Goal: Task Accomplishment & Management: Use online tool/utility

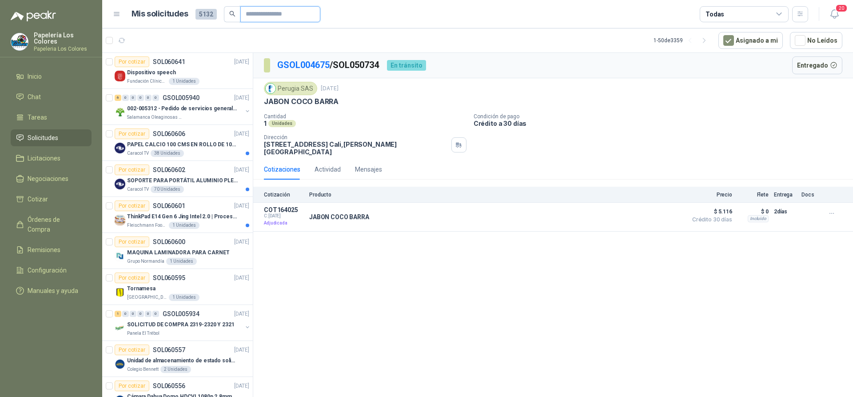
click at [281, 13] on input "text" at bounding box center [277, 14] width 62 height 15
type input "****"
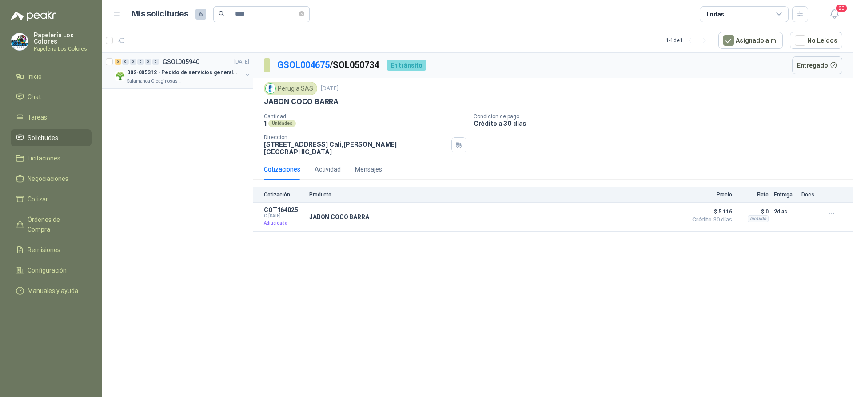
click at [216, 63] on div "6 0 0 0 0 0 GSOL005940 [DATE]" at bounding box center [183, 61] width 136 height 11
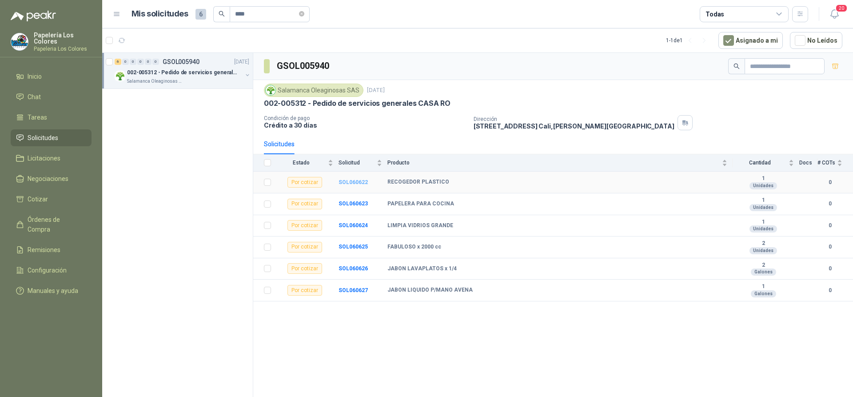
click at [356, 181] on b "SOL060622" at bounding box center [352, 182] width 29 height 6
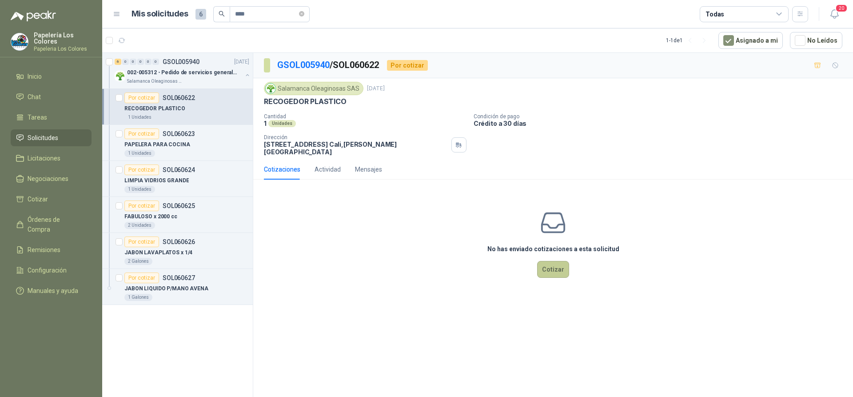
click at [556, 264] on button "Cotizar" at bounding box center [553, 269] width 32 height 17
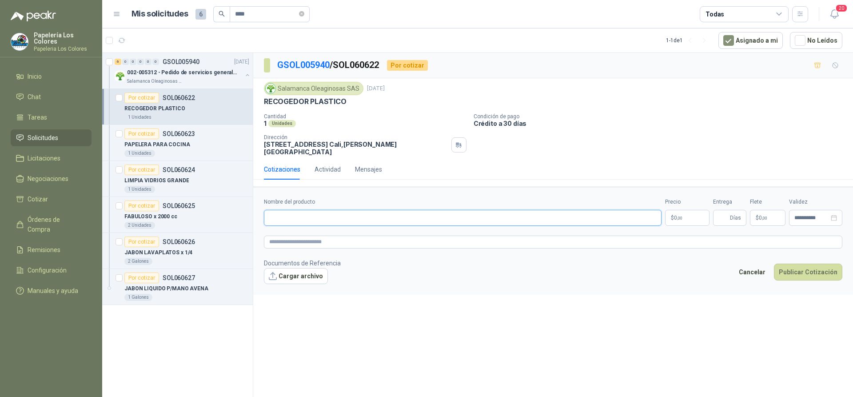
click at [347, 212] on input "Nombre del producto" at bounding box center [463, 218] width 398 height 16
paste input "**********"
type input "**********"
click at [681, 210] on body "Papelería Los Colores Papeleria Los Colores Inicio Chat Tareas Solicitudes Lici…" at bounding box center [426, 198] width 853 height 397
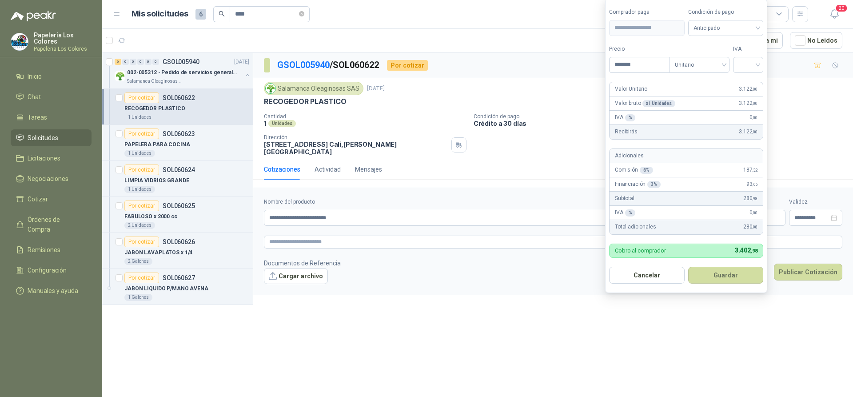
type input "*******"
click at [711, 24] on span "Anticipado" at bounding box center [725, 27] width 65 height 13
click at [720, 57] on div "Crédito a 30 días" at bounding box center [727, 61] width 62 height 10
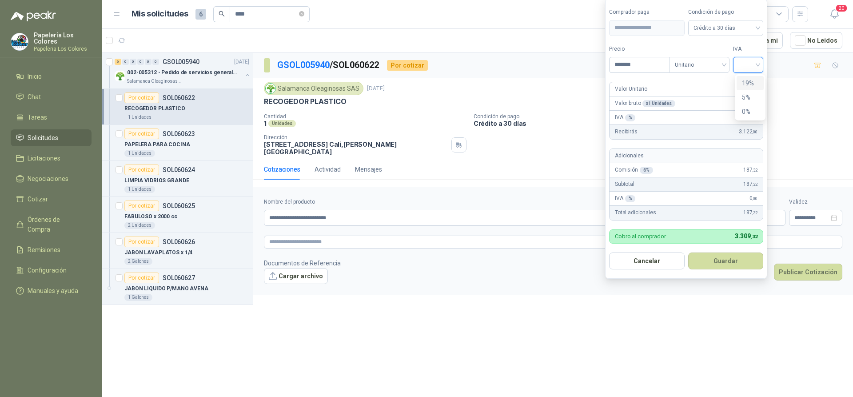
click at [758, 61] on input "search" at bounding box center [748, 63] width 20 height 13
click at [753, 82] on div "19%" at bounding box center [750, 83] width 16 height 10
click at [726, 262] on button "Guardar" at bounding box center [727, 260] width 76 height 17
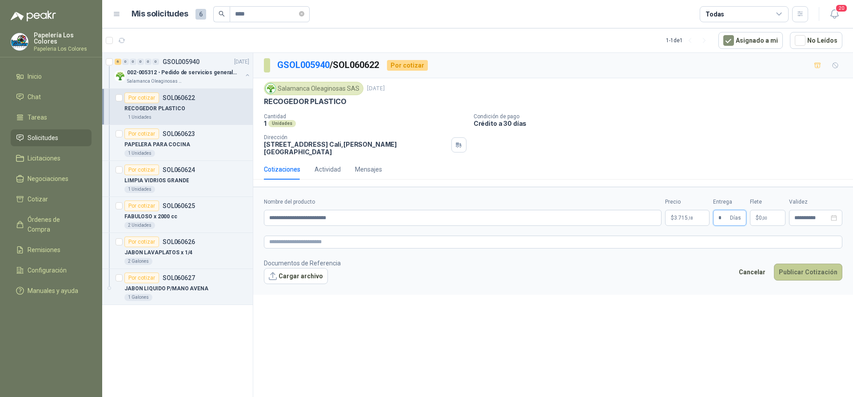
type input "*"
click at [799, 263] on button "Publicar Cotización" at bounding box center [808, 271] width 68 height 17
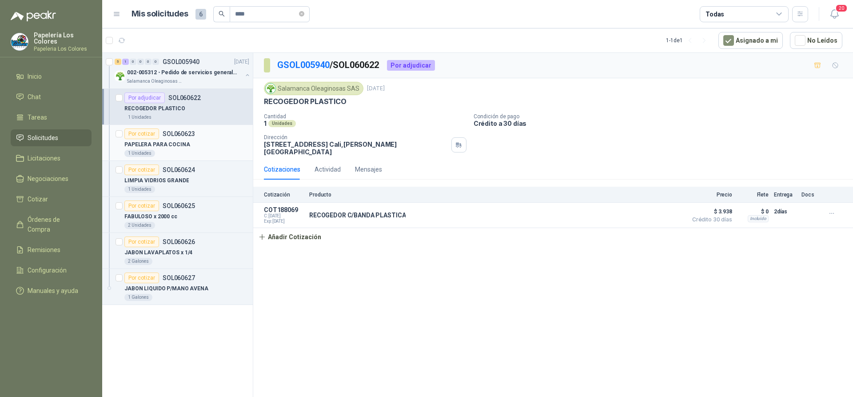
click at [205, 134] on div "Por cotizar SOL060623" at bounding box center [186, 133] width 125 height 11
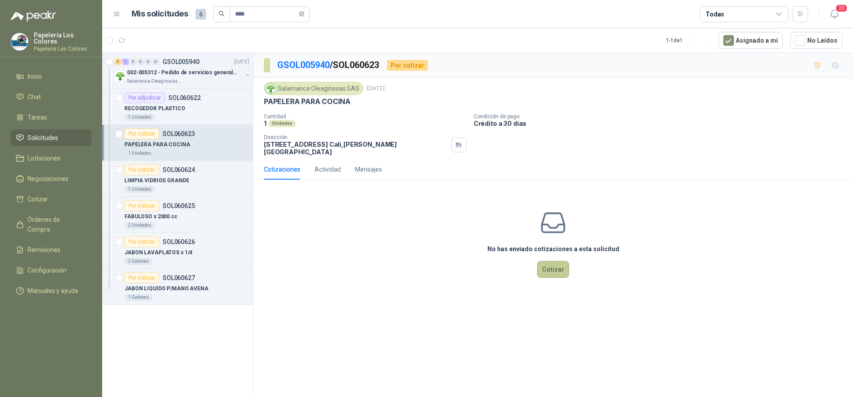
click at [553, 261] on button "Cotizar" at bounding box center [553, 269] width 32 height 17
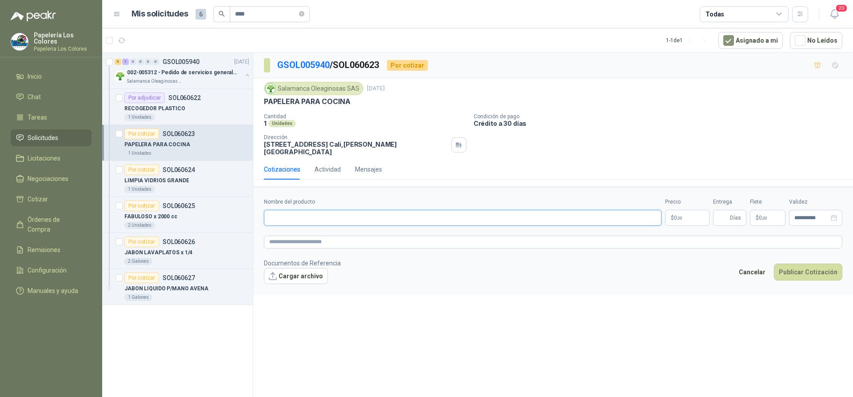
click at [319, 214] on input "Nombre del producto" at bounding box center [463, 218] width 398 height 16
click at [352, 102] on div "PAPELERA PARA COCINA" at bounding box center [553, 101] width 578 height 9
drag, startPoint x: 344, startPoint y: 102, endPoint x: 264, endPoint y: 108, distance: 80.6
click at [264, 108] on div "Salamanca Oleaginosas SAS [DATE] PAPELERA PARA COCINA Cantidad 1 Unidades Condi…" at bounding box center [553, 119] width 578 height 74
copy p "PAPELERA PARA COCINA"
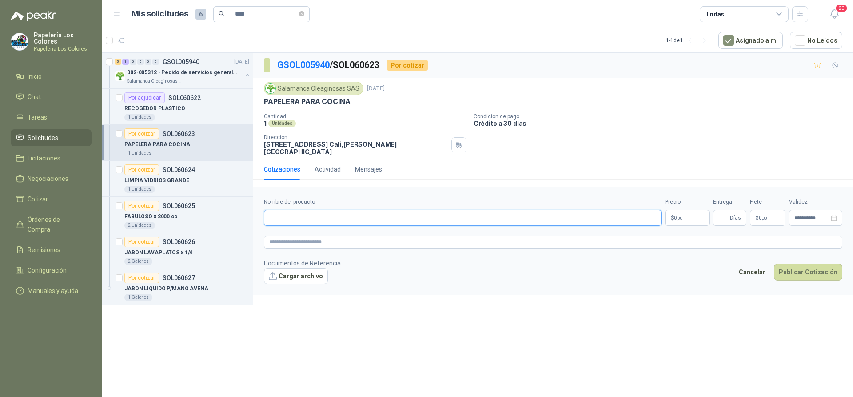
click at [313, 214] on input "Nombre del producto" at bounding box center [463, 218] width 398 height 16
paste input "**********"
type input "**********"
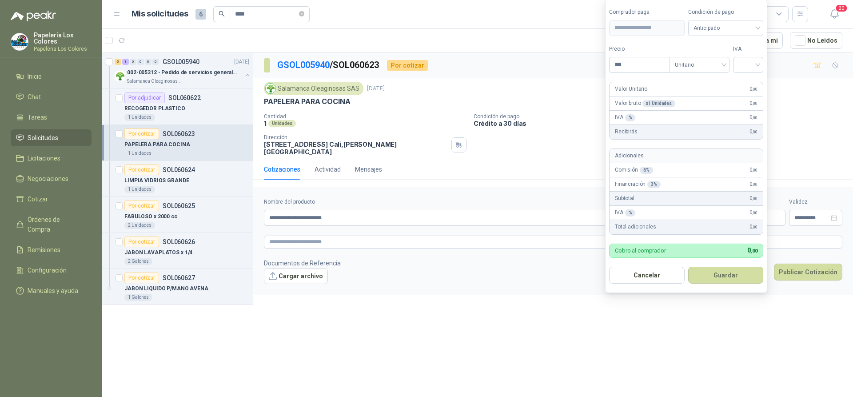
click at [690, 214] on body "Papelería Los Colores Papeleria Los Colores Inicio Chat Tareas Solicitudes Lici…" at bounding box center [426, 198] width 853 height 397
click at [742, 24] on span "Anticipado" at bounding box center [725, 27] width 65 height 13
type input "********"
click at [724, 59] on div "Crédito a 30 días" at bounding box center [727, 61] width 62 height 10
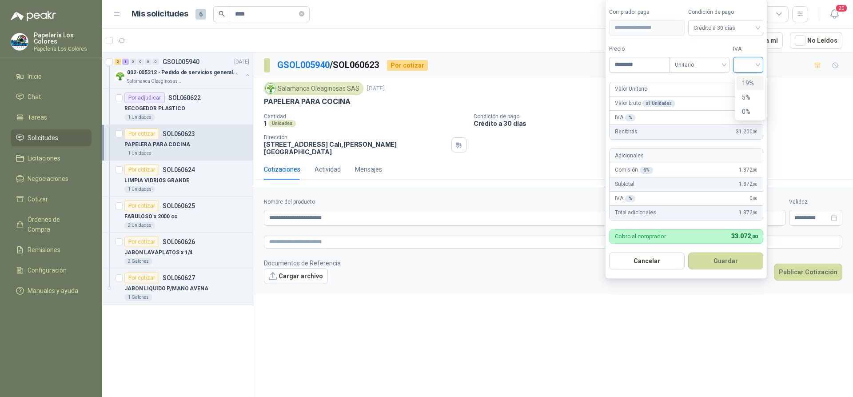
click at [747, 62] on input "search" at bounding box center [748, 63] width 20 height 13
click at [745, 82] on div "19%" at bounding box center [750, 83] width 16 height 10
click at [722, 259] on button "Guardar" at bounding box center [727, 260] width 76 height 17
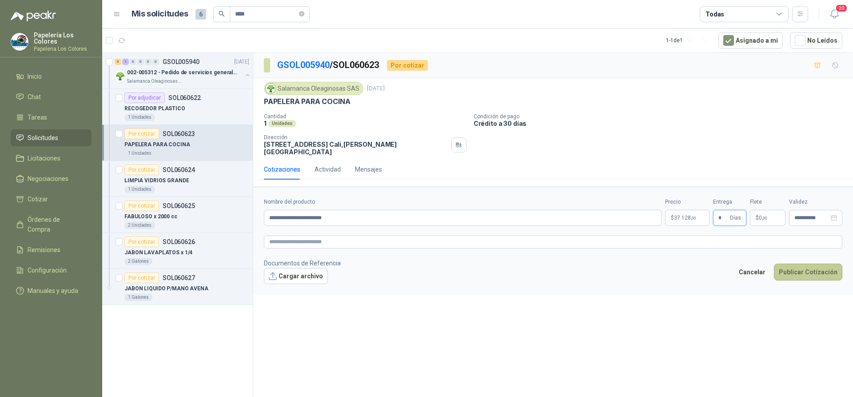
type input "*"
click at [803, 263] on button "Publicar Cotización" at bounding box center [808, 271] width 68 height 17
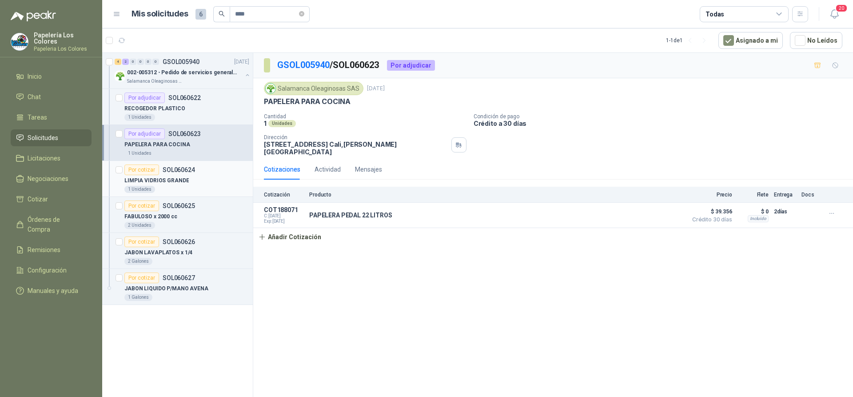
click at [143, 168] on div "Por cotizar" at bounding box center [141, 169] width 35 height 11
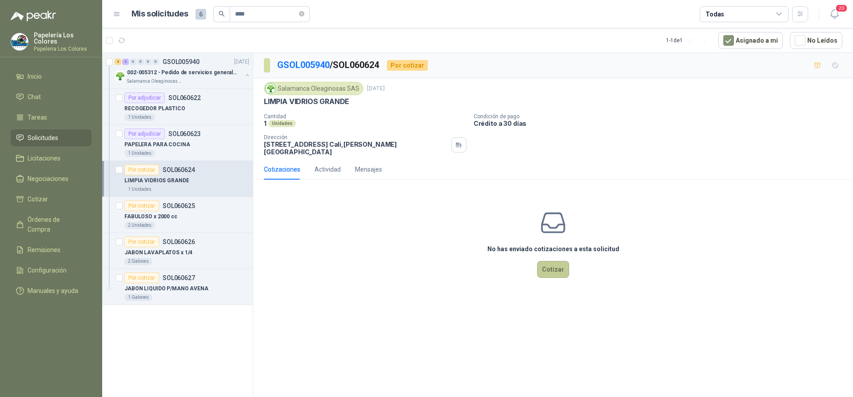
click at [555, 263] on button "Cotizar" at bounding box center [553, 269] width 32 height 17
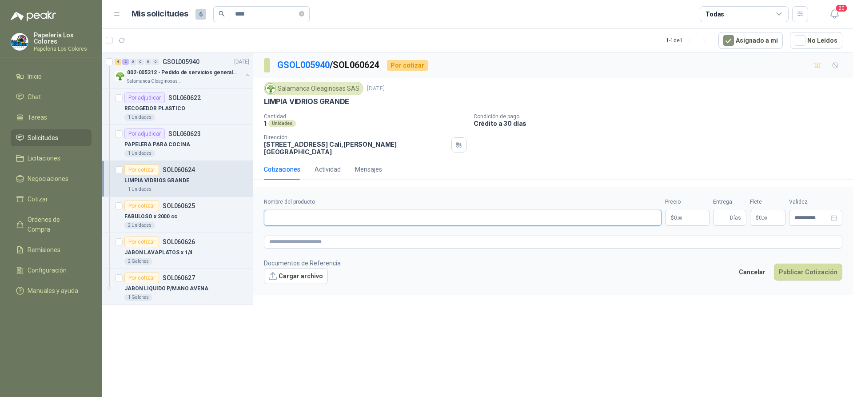
click at [328, 214] on input "Nombre del producto" at bounding box center [463, 218] width 398 height 16
click at [353, 213] on input "Nombre del producto" at bounding box center [463, 218] width 398 height 16
paste input "**********"
type input "**********"
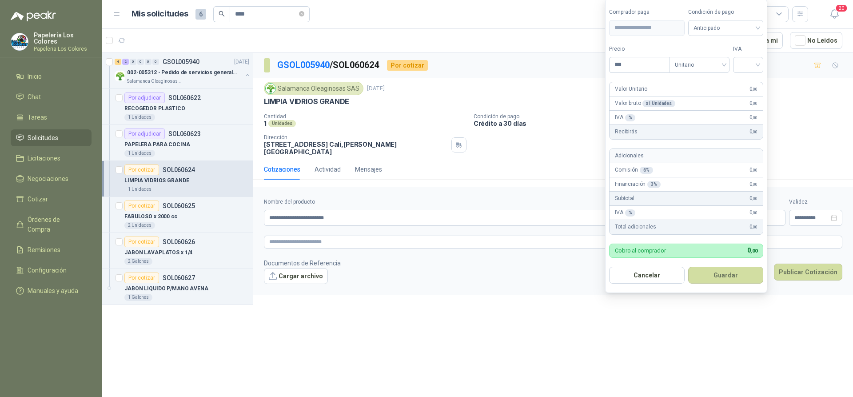
click at [680, 209] on body "Papelería Los Colores Papeleria Los Colores Inicio Chat Tareas Solicitudes Lici…" at bounding box center [426, 198] width 853 height 397
type input "*******"
click at [719, 28] on span "Anticipado" at bounding box center [725, 27] width 65 height 13
click at [717, 59] on div "Crédito a 30 días" at bounding box center [727, 61] width 62 height 10
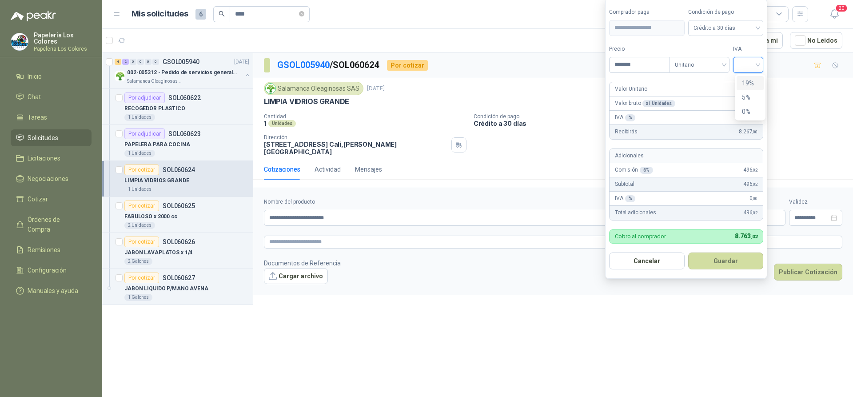
click at [755, 62] on input "search" at bounding box center [748, 63] width 20 height 13
click at [749, 83] on div "19%" at bounding box center [750, 83] width 16 height 10
click at [720, 262] on button "Guardar" at bounding box center [727, 260] width 76 height 17
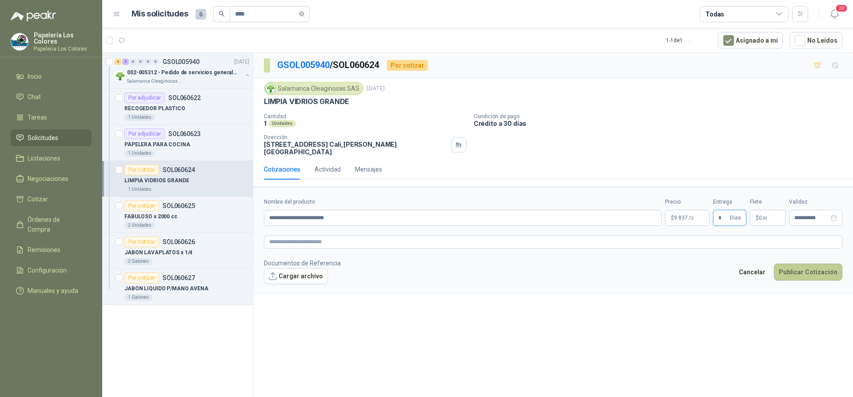
type input "*"
click at [803, 263] on button "Publicar Cotización" at bounding box center [808, 271] width 68 height 17
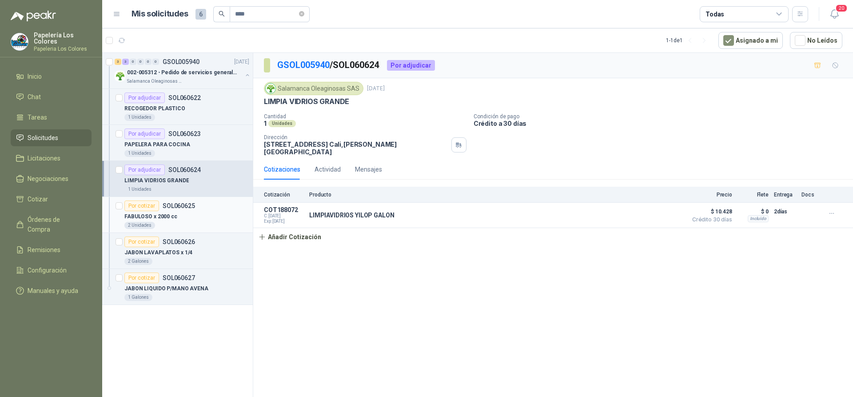
click at [139, 204] on div "Por cotizar" at bounding box center [141, 205] width 35 height 11
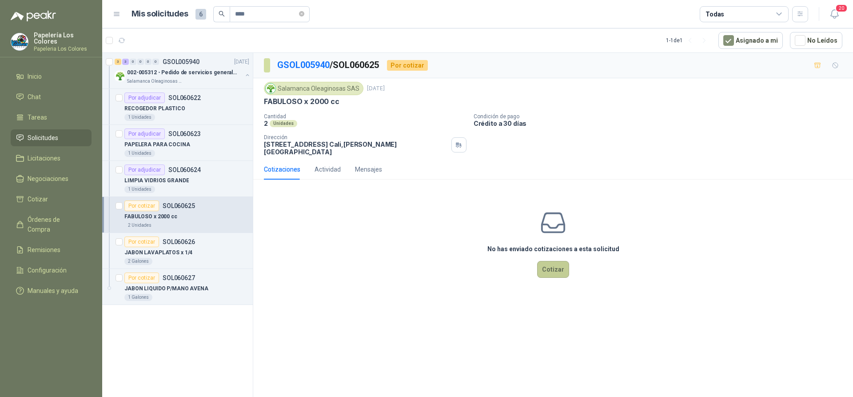
click at [557, 261] on button "Cotizar" at bounding box center [553, 269] width 32 height 17
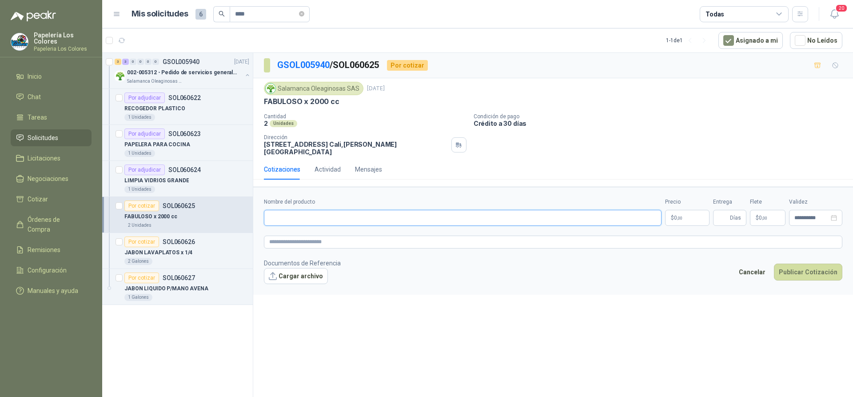
click at [300, 210] on input "Nombre del producto" at bounding box center [463, 218] width 398 height 16
drag, startPoint x: 265, startPoint y: 100, endPoint x: 342, endPoint y: 108, distance: 77.3
click at [342, 108] on div "Salamanca Oleaginosas SAS [DATE] FABULOSO x 2000 cc Cantidad 2 Unidades Condici…" at bounding box center [553, 119] width 578 height 74
copy p "FABULOSO x 2000 cc"
click at [409, 215] on input "Nombre del producto" at bounding box center [463, 218] width 398 height 16
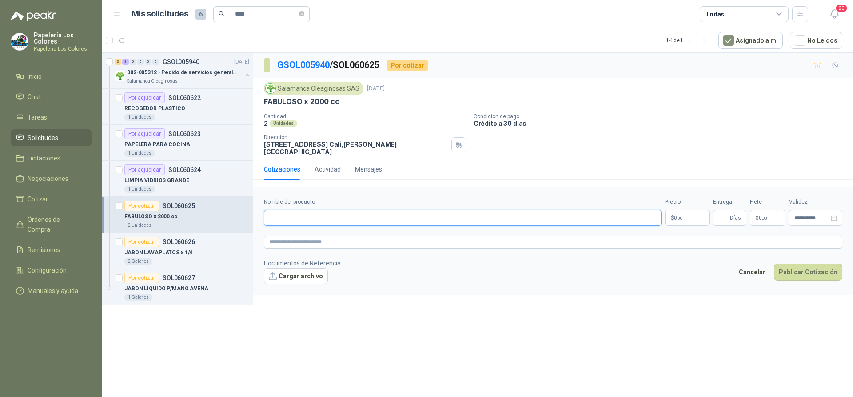
paste input "**********"
type input "**********"
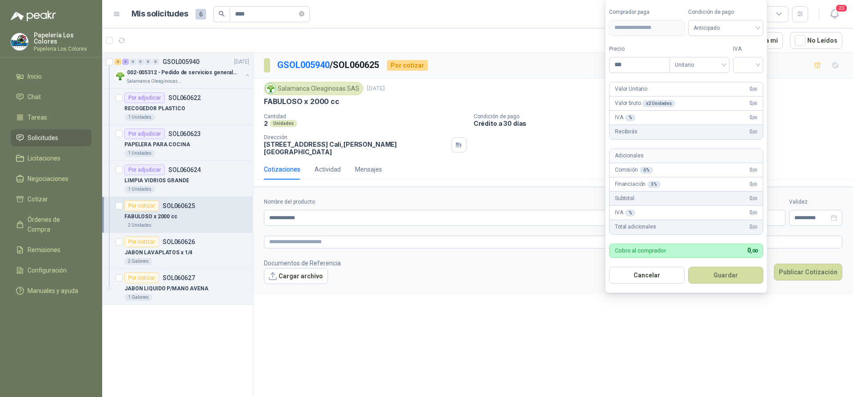
click at [673, 214] on body "**********" at bounding box center [426, 198] width 853 height 397
type input "********"
click at [731, 22] on span "Anticipado" at bounding box center [725, 27] width 65 height 13
click at [728, 57] on div "Crédito a 30 días" at bounding box center [727, 61] width 62 height 10
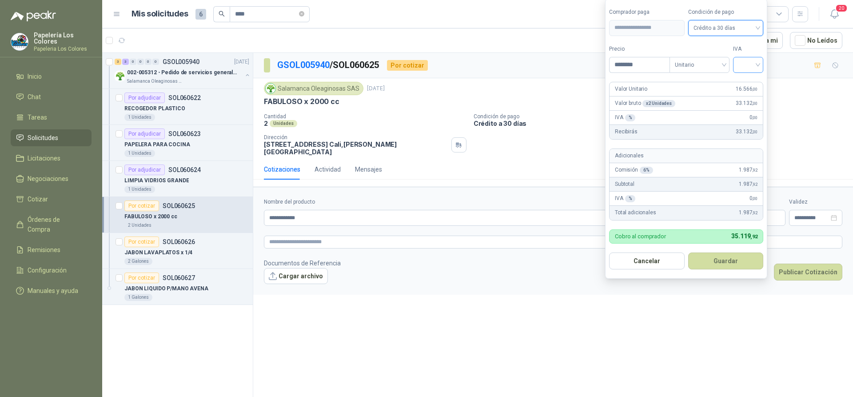
click at [756, 63] on input "search" at bounding box center [748, 63] width 20 height 13
click at [746, 83] on div "19%" at bounding box center [750, 83] width 16 height 10
click at [724, 262] on button "Guardar" at bounding box center [727, 260] width 76 height 17
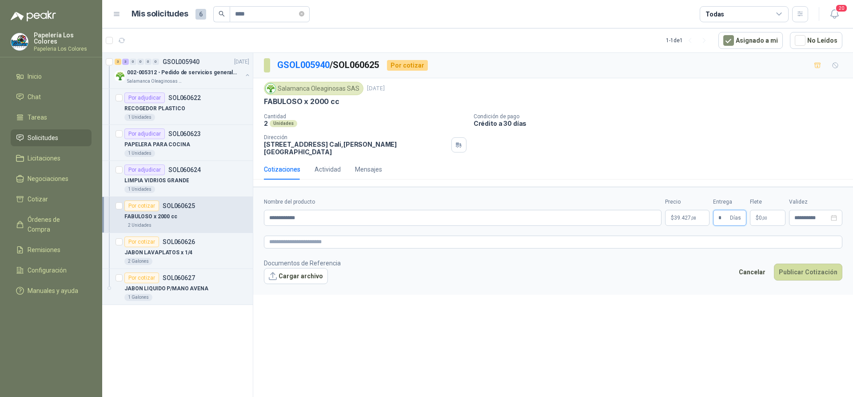
type input "*"
click at [802, 263] on button "Publicar Cotización" at bounding box center [808, 271] width 68 height 17
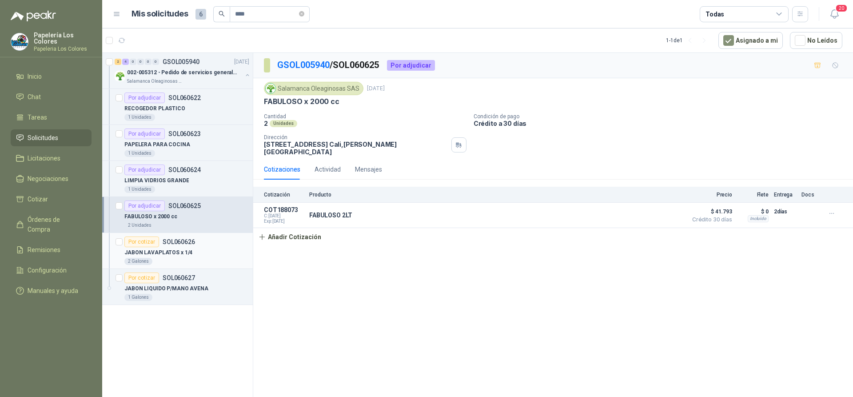
click at [139, 237] on div "Por cotizar" at bounding box center [141, 241] width 35 height 11
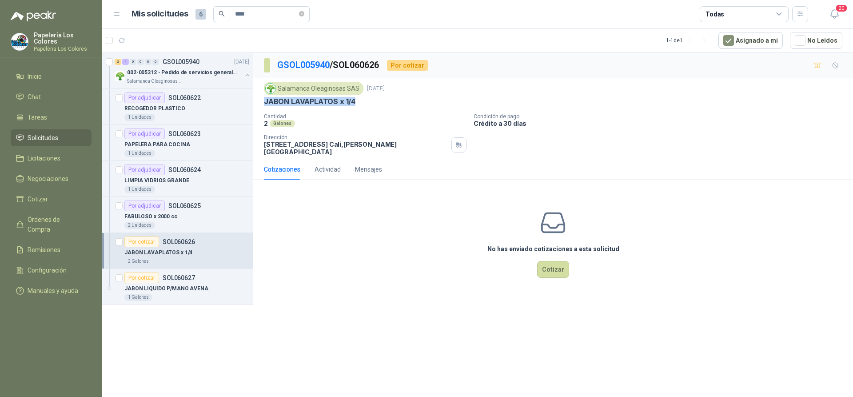
drag, startPoint x: 353, startPoint y: 100, endPoint x: 265, endPoint y: 101, distance: 88.4
click at [265, 101] on p "JABON LAVAPLATOS x 1/4" at bounding box center [309, 101] width 91 height 9
copy p "JABON LAVAPLATOS x 1/4"
click at [557, 262] on button "Cotizar" at bounding box center [553, 269] width 32 height 17
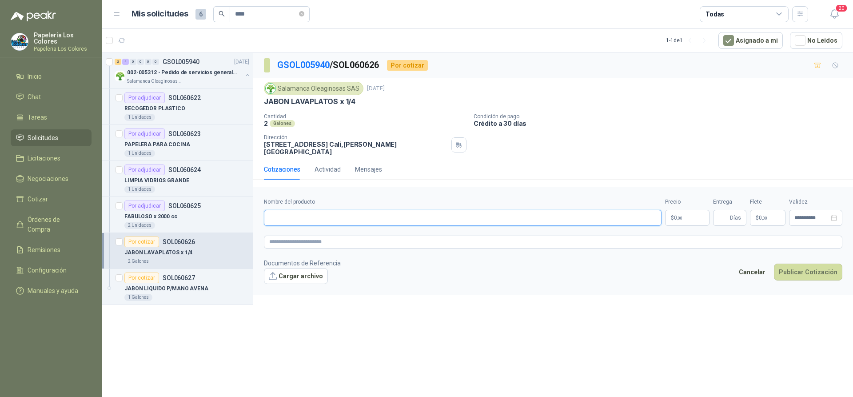
click at [360, 211] on input "Nombre del producto" at bounding box center [463, 218] width 398 height 16
click at [149, 275] on div "Por cotizar" at bounding box center [141, 277] width 35 height 11
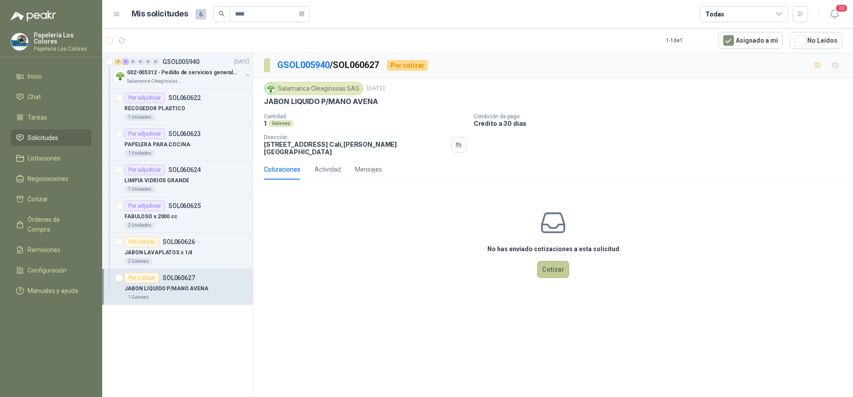
click at [554, 265] on button "Cotizar" at bounding box center [553, 269] width 32 height 17
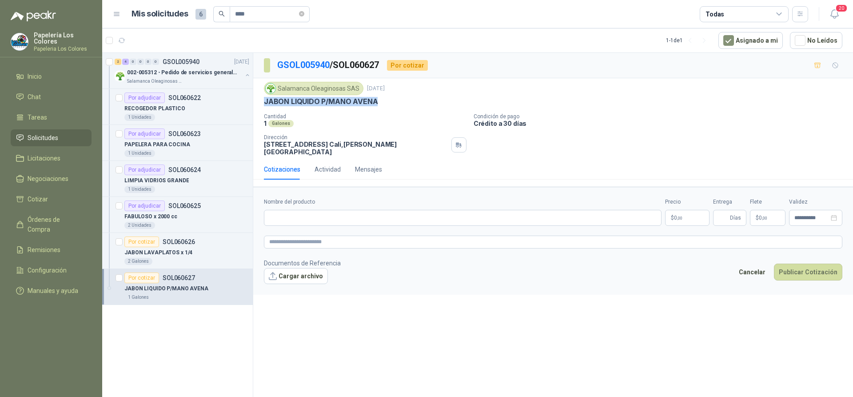
drag, startPoint x: 266, startPoint y: 101, endPoint x: 390, endPoint y: 103, distance: 124.4
click at [390, 103] on div "JABON LIQUIDO P/MANO AVENA" at bounding box center [553, 101] width 578 height 9
copy p "JABON LIQUIDO P/MANO AVENA"
click at [285, 210] on input "Nombre del producto" at bounding box center [463, 218] width 398 height 16
click at [314, 211] on input "Nombre del producto" at bounding box center [463, 218] width 398 height 16
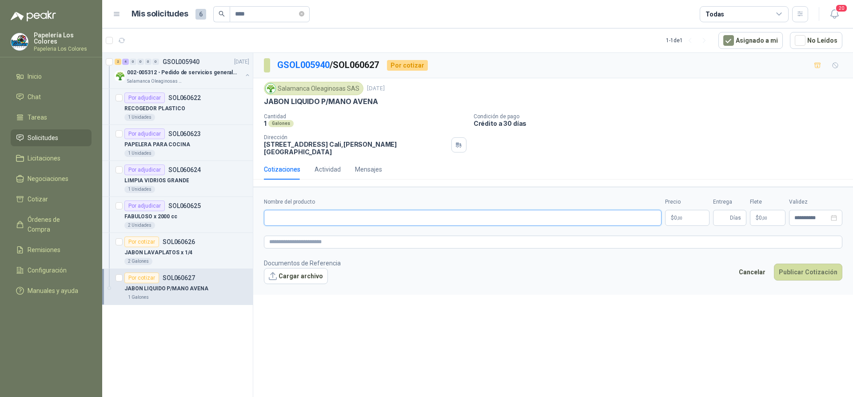
paste input "**********"
type input "**********"
click at [680, 208] on body "Papelería Los Colores Papeleria Los Colores Inicio Chat Tareas Solicitudes Lici…" at bounding box center [426, 198] width 853 height 397
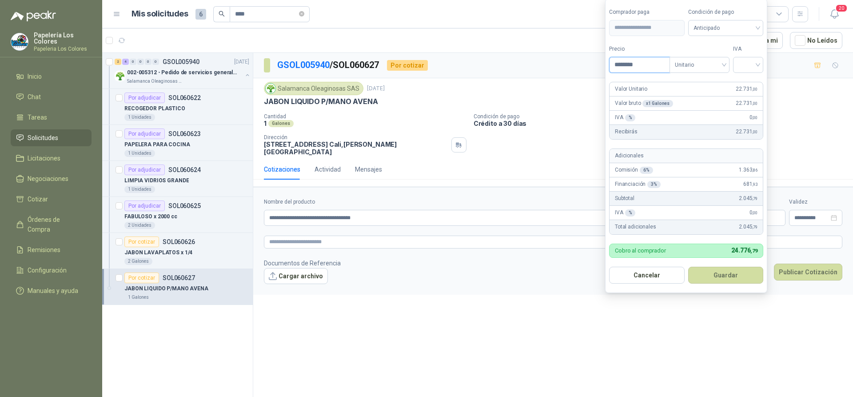
type input "********"
click at [720, 21] on span "Anticipado" at bounding box center [725, 27] width 65 height 13
click at [720, 57] on div "Crédito a 30 días" at bounding box center [727, 61] width 62 height 10
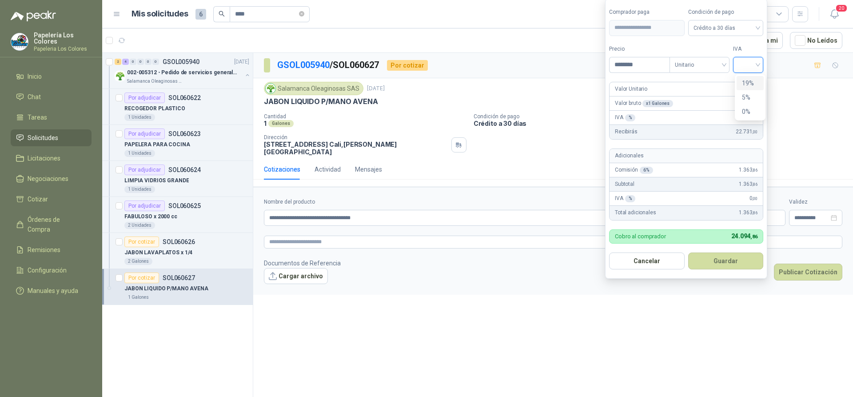
click at [747, 64] on input "search" at bounding box center [748, 63] width 20 height 13
click at [747, 80] on div "19%" at bounding box center [750, 83] width 16 height 10
click at [723, 258] on button "Guardar" at bounding box center [727, 260] width 76 height 17
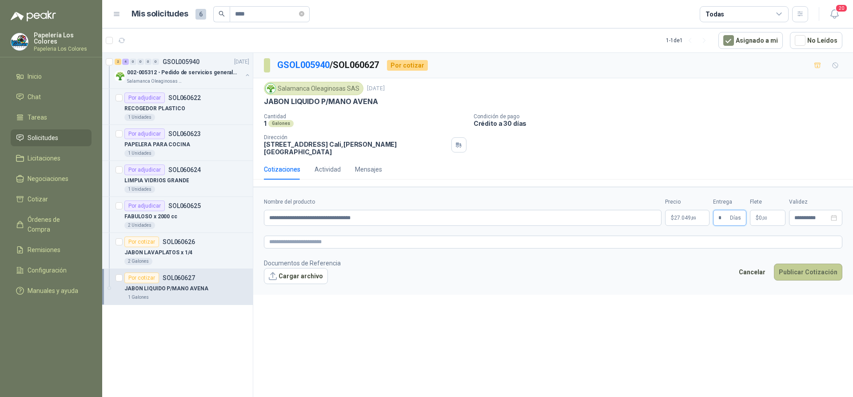
type input "*"
click at [823, 263] on button "Publicar Cotización" at bounding box center [808, 271] width 68 height 17
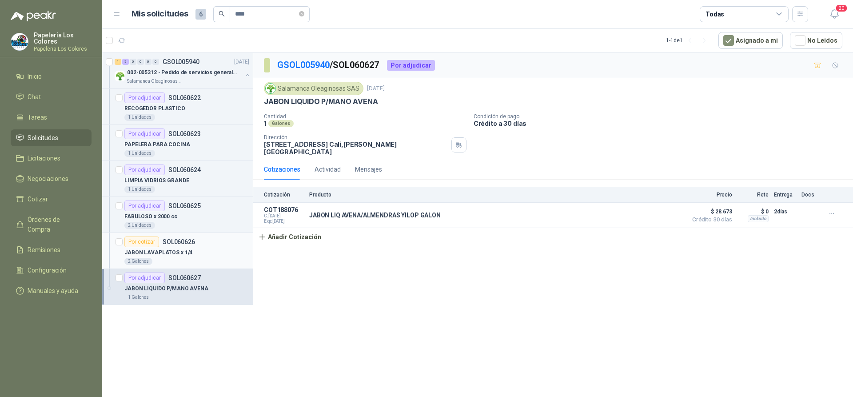
click at [139, 242] on div "Por cotizar" at bounding box center [141, 241] width 35 height 11
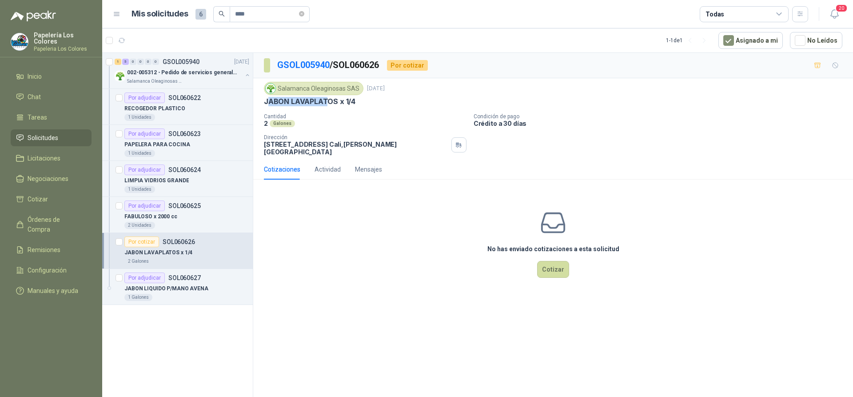
drag, startPoint x: 266, startPoint y: 100, endPoint x: 327, endPoint y: 107, distance: 61.8
click at [327, 107] on div "Salamanca Oleaginosas SAS [DATE] JABON LAVAPLATOS x 1/4 Cantidad 2 Galones Cond…" at bounding box center [553, 119] width 578 height 74
drag, startPoint x: 353, startPoint y: 100, endPoint x: 263, endPoint y: 103, distance: 90.2
click at [263, 103] on div "Salamanca Oleaginosas SAS [DATE] JABON LAVAPLATOS x 1/4 Cantidad 2 Galones Cond…" at bounding box center [553, 118] width 600 height 81
copy p "JABON LAVAPLATOS x 1/4"
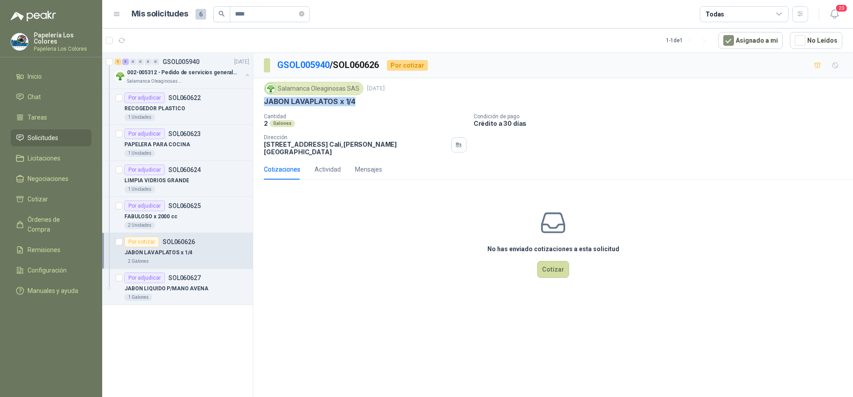
click at [380, 102] on div "JABON LAVAPLATOS x 1/4" at bounding box center [553, 101] width 578 height 9
click at [557, 261] on button "Cotizar" at bounding box center [553, 269] width 32 height 17
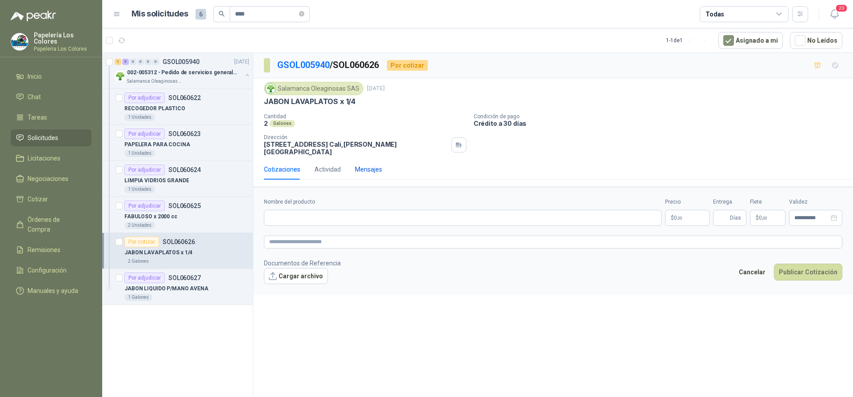
click at [363, 164] on div "Mensajes" at bounding box center [368, 169] width 27 height 10
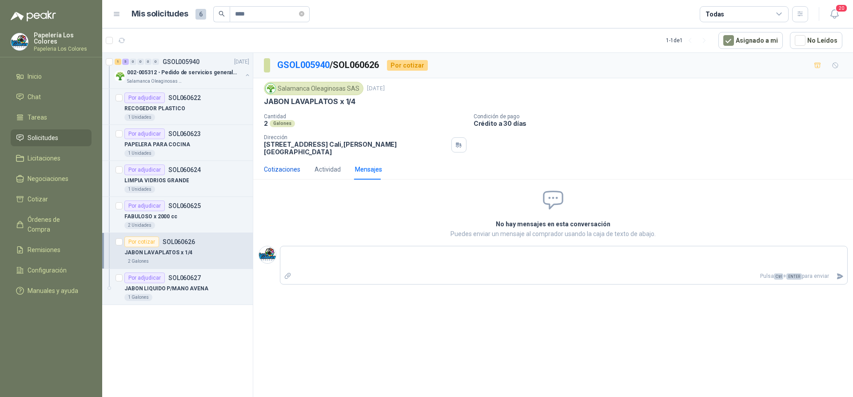
click at [285, 164] on div "Cotizaciones" at bounding box center [282, 169] width 36 height 10
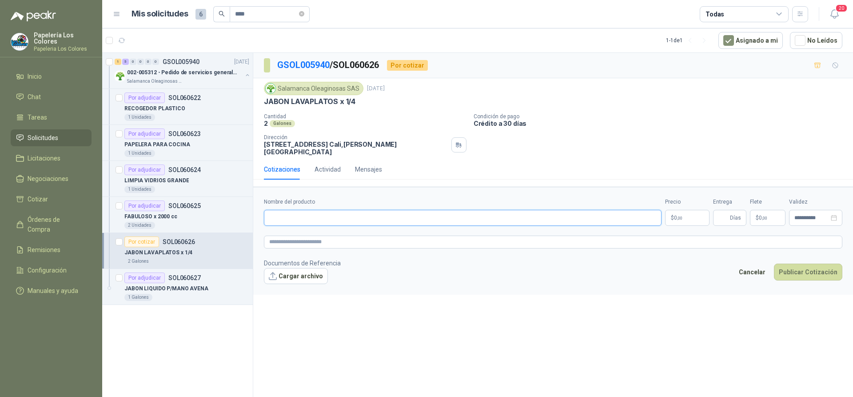
click at [314, 215] on input "Nombre del producto" at bounding box center [463, 218] width 398 height 16
paste input "**********"
type input "**********"
click at [688, 211] on body "Papelería Los Colores Papeleria Los Colores Inicio Chat Tareas Solicitudes Lici…" at bounding box center [426, 198] width 853 height 397
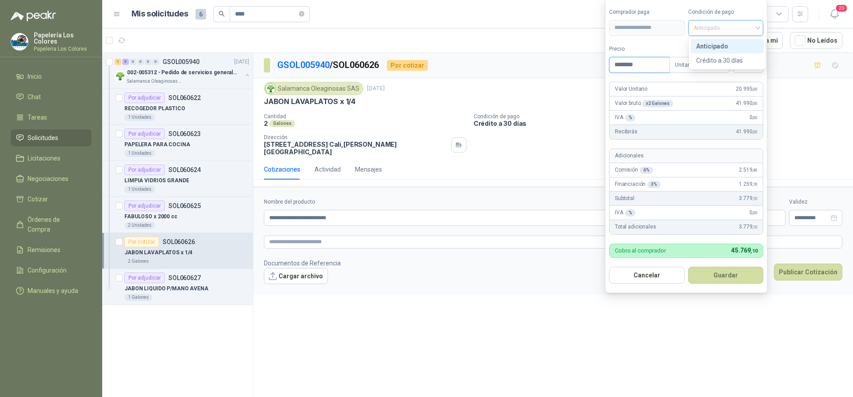
click at [747, 30] on span "Anticipado" at bounding box center [725, 27] width 65 height 13
type input "********"
click at [730, 59] on div "Crédito a 30 días" at bounding box center [727, 61] width 62 height 10
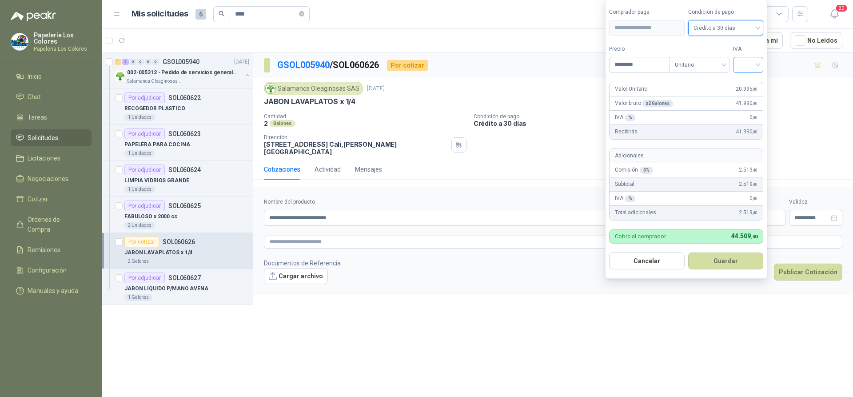
click at [750, 64] on input "search" at bounding box center [748, 63] width 20 height 13
click at [751, 76] on div "19%" at bounding box center [749, 83] width 27 height 14
click at [720, 261] on button "Guardar" at bounding box center [727, 260] width 76 height 17
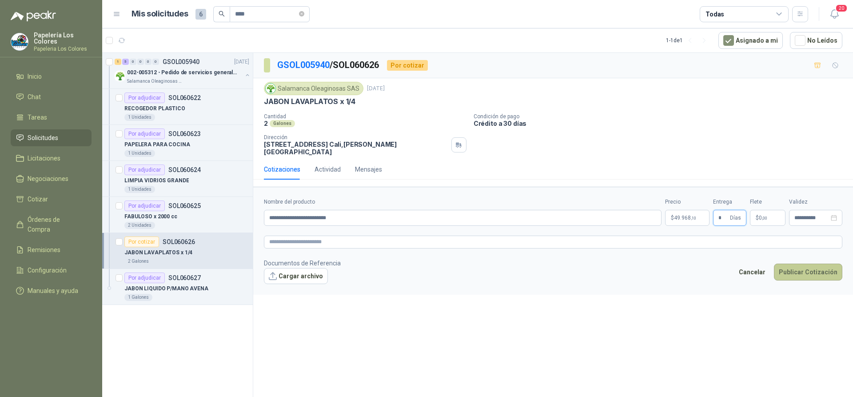
type input "*"
click at [796, 265] on button "Publicar Cotización" at bounding box center [808, 271] width 68 height 17
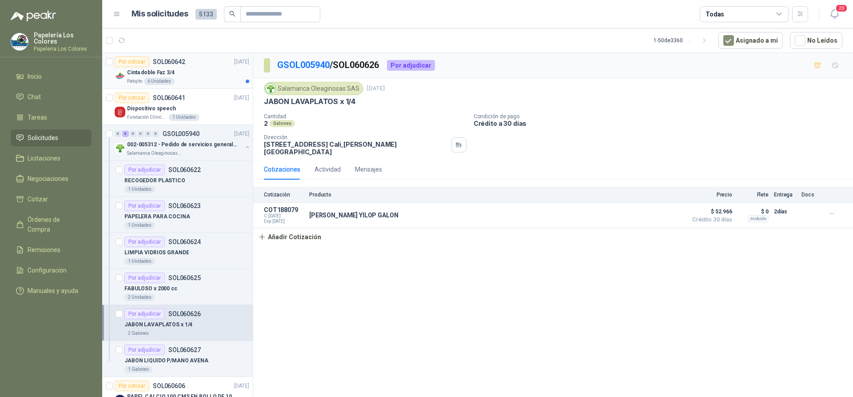
click at [197, 72] on div "Cinta doble Faz 3/4" at bounding box center [188, 72] width 122 height 11
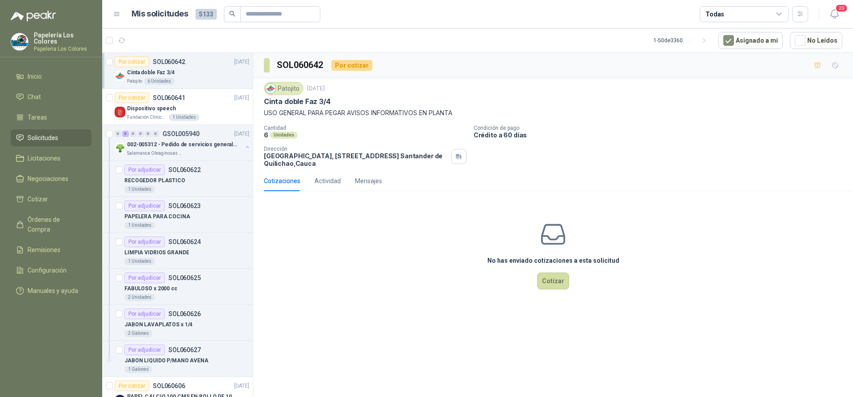
click at [403, 282] on div "No has enviado cotizaciones a esta solicitud Cotizar" at bounding box center [553, 254] width 600 height 113
